Goal: Connect with others: Share content

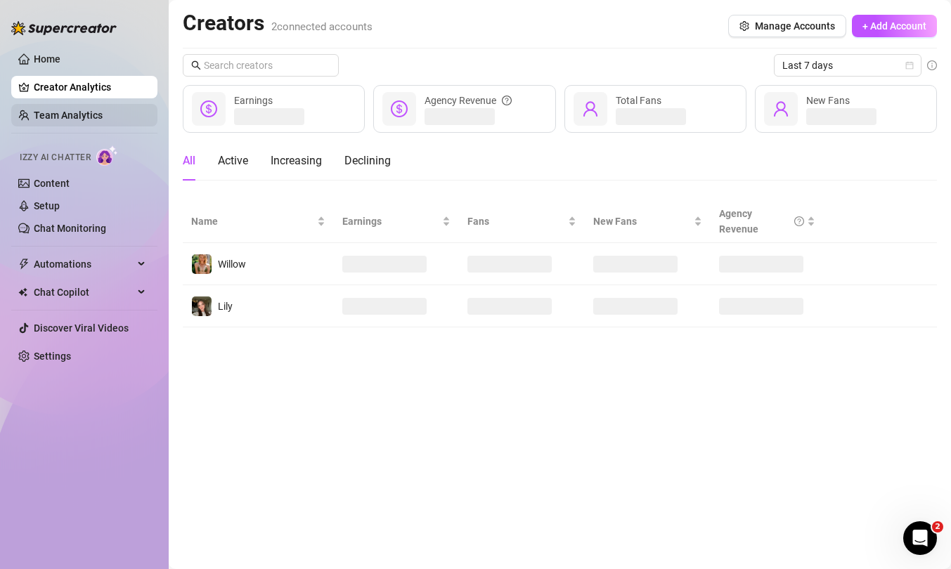
click at [91, 120] on link "Team Analytics" at bounding box center [68, 115] width 69 height 11
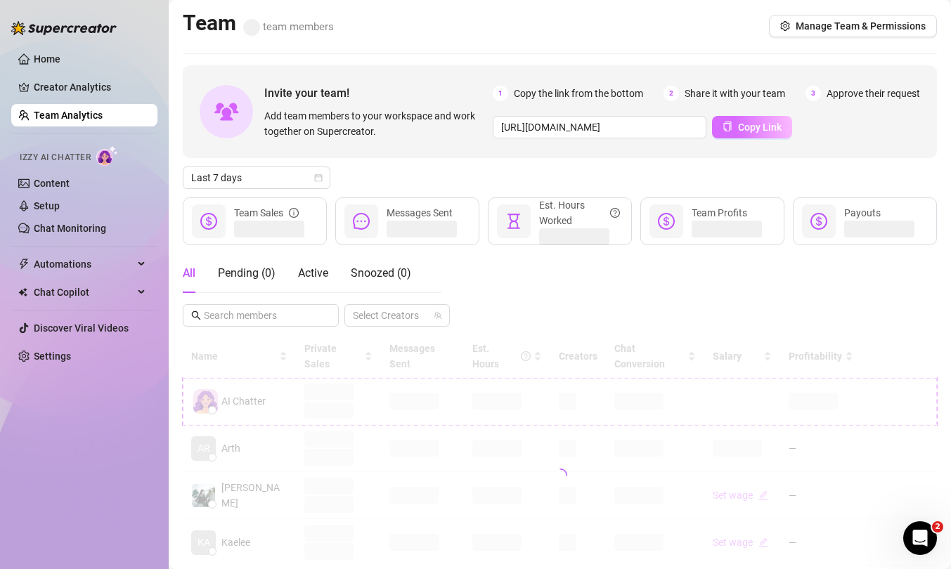
click at [742, 136] on button "Copy Link" at bounding box center [752, 127] width 80 height 22
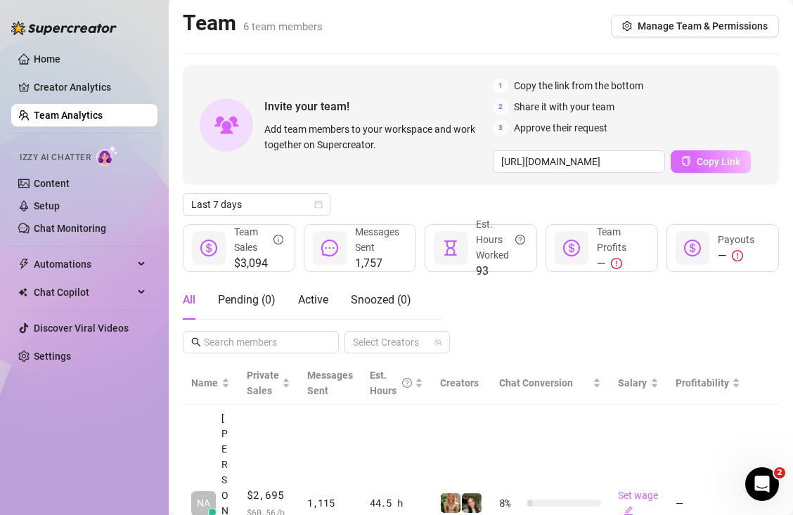
click at [709, 157] on span "Copy Link" at bounding box center [718, 161] width 44 height 11
